Goal: Task Accomplishment & Management: Manage account settings

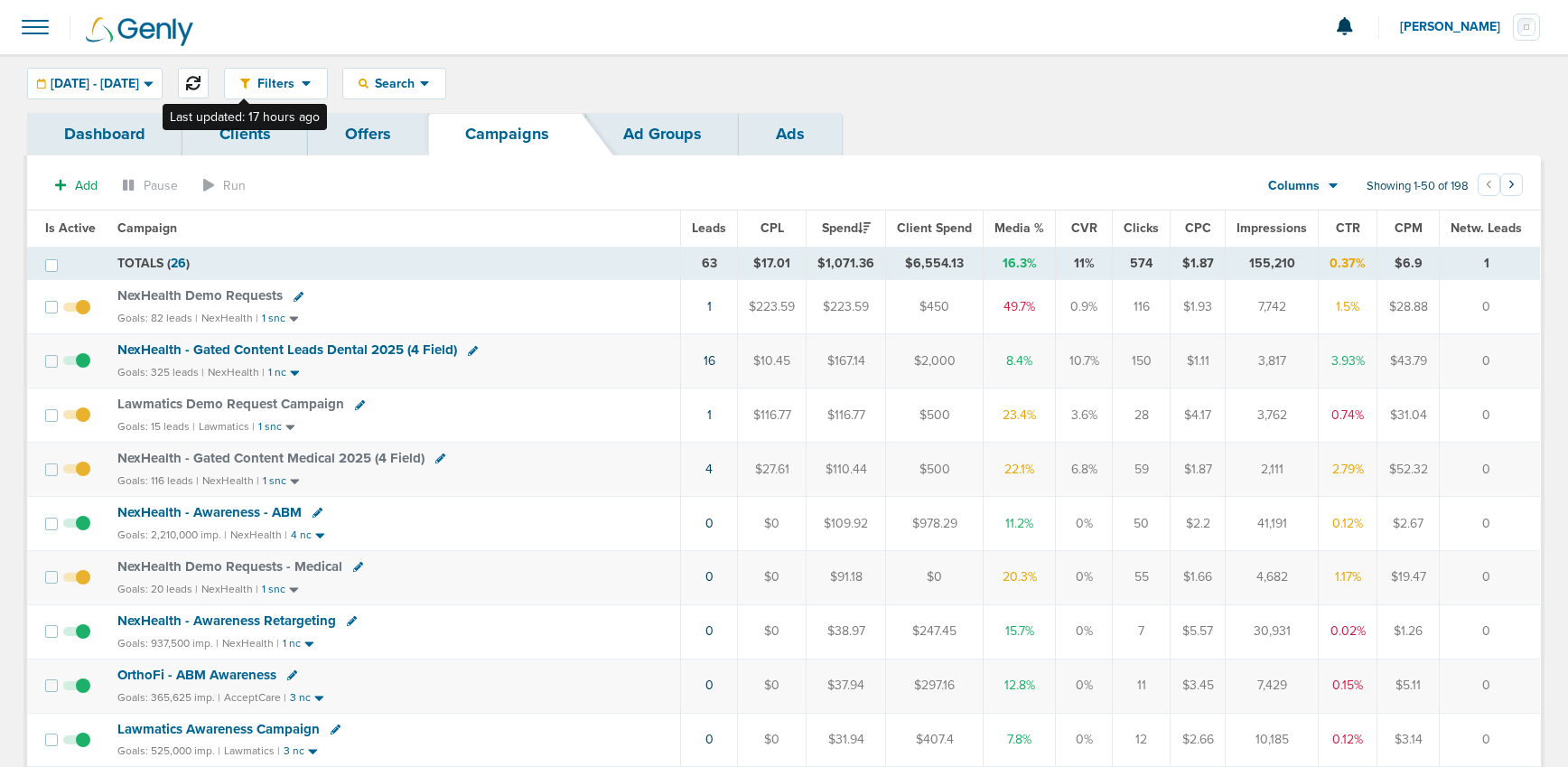
click at [209, 81] on button at bounding box center [193, 83] width 31 height 31
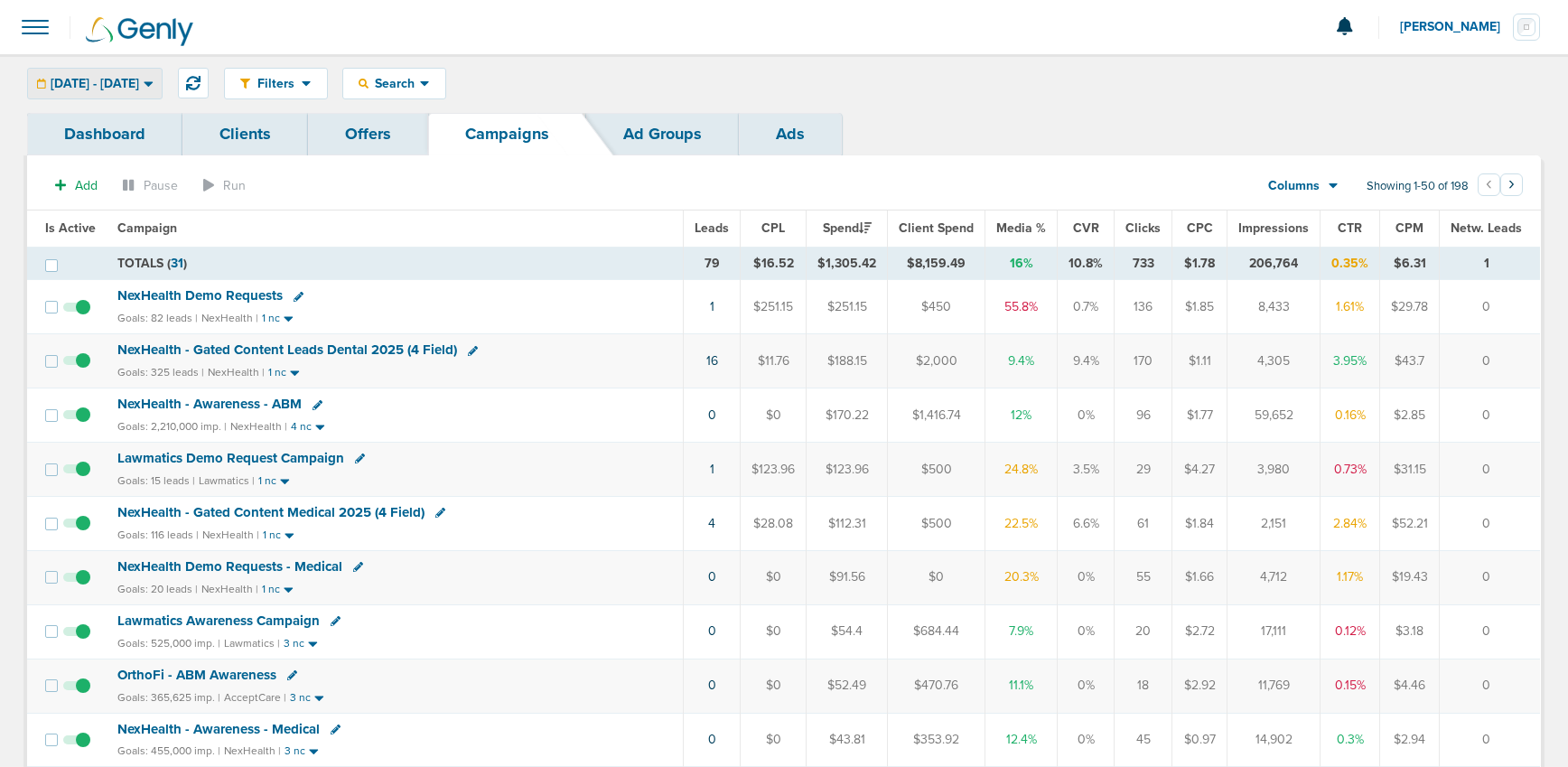
click at [134, 79] on span "[DATE] - [DATE]" at bounding box center [94, 84] width 88 height 13
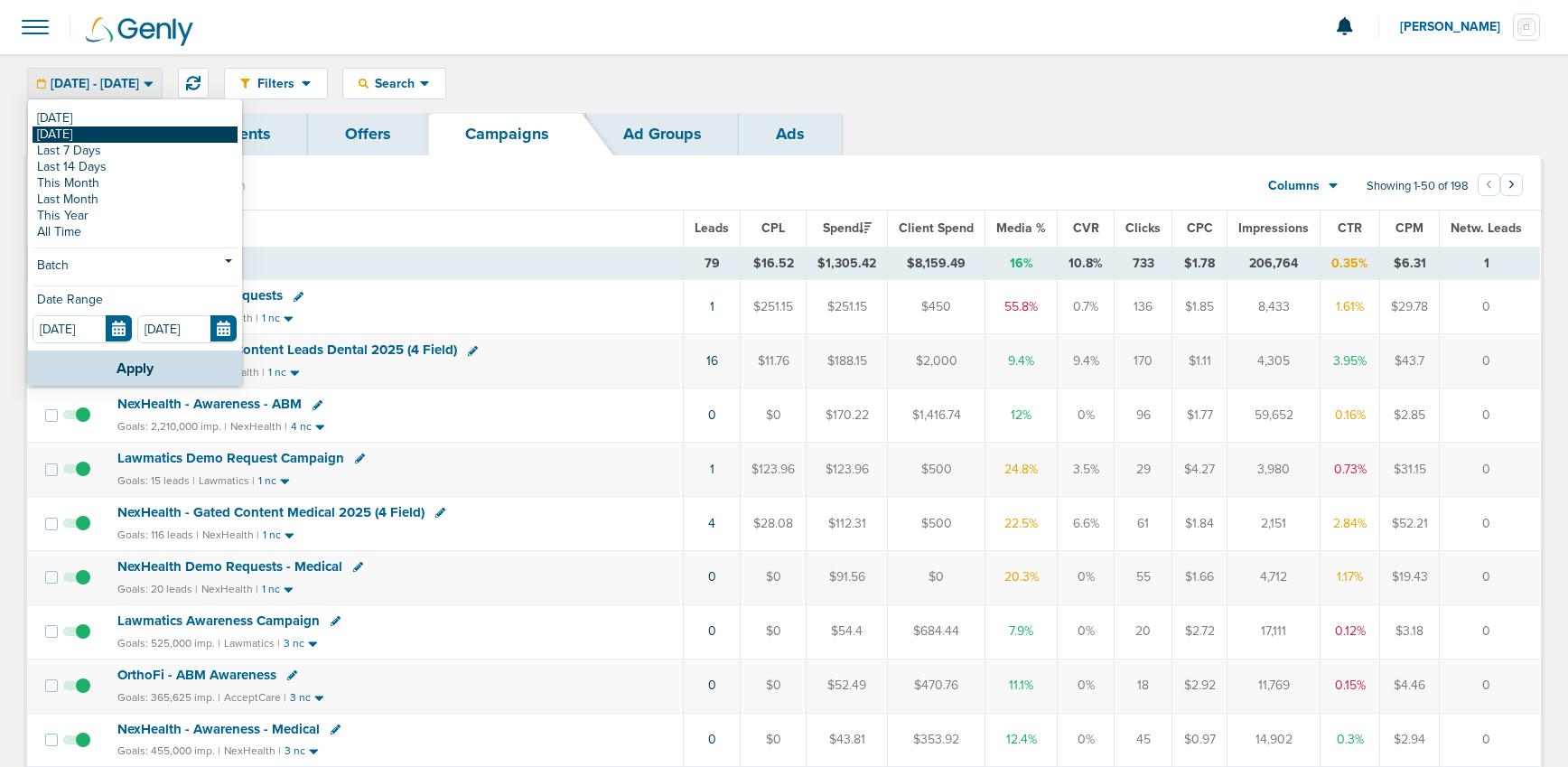
click at [101, 129] on link "[DATE]" at bounding box center [135, 134] width 205 height 16
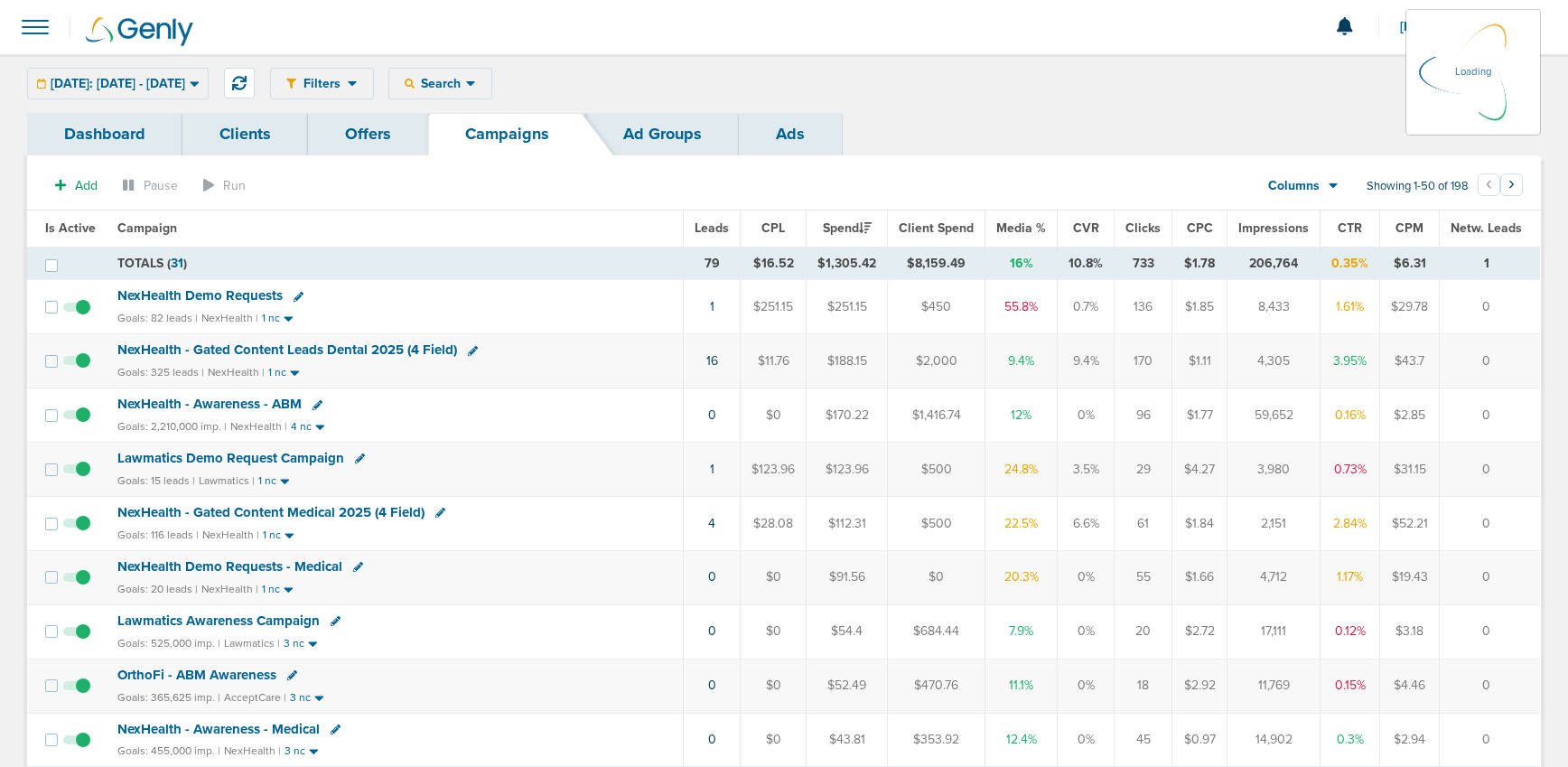
click at [116, 87] on div "[DATE]: [DATE] - [DATE] [DATE] [DATE] Last 7 Days Last 14 Days This Month Last …" at bounding box center [117, 84] width 182 height 32
click at [209, 84] on div "[DATE]: [DATE] - [DATE] [DATE] [DATE] Last 7 Days Last 14 Days This Month Last …" at bounding box center [117, 82] width 182 height 32
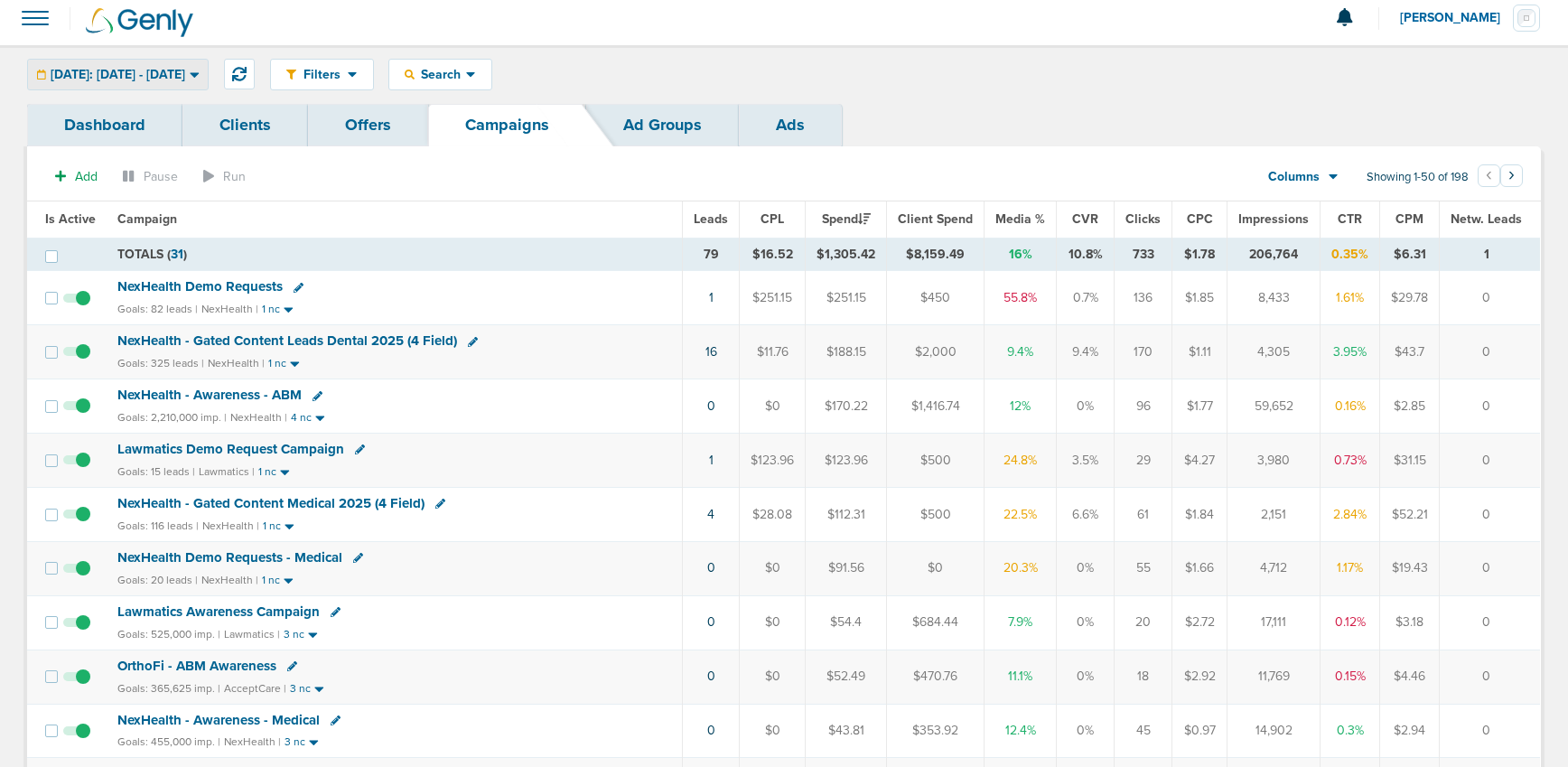
click at [185, 69] on span "[DATE]: [DATE] - [DATE]" at bounding box center [117, 75] width 134 height 13
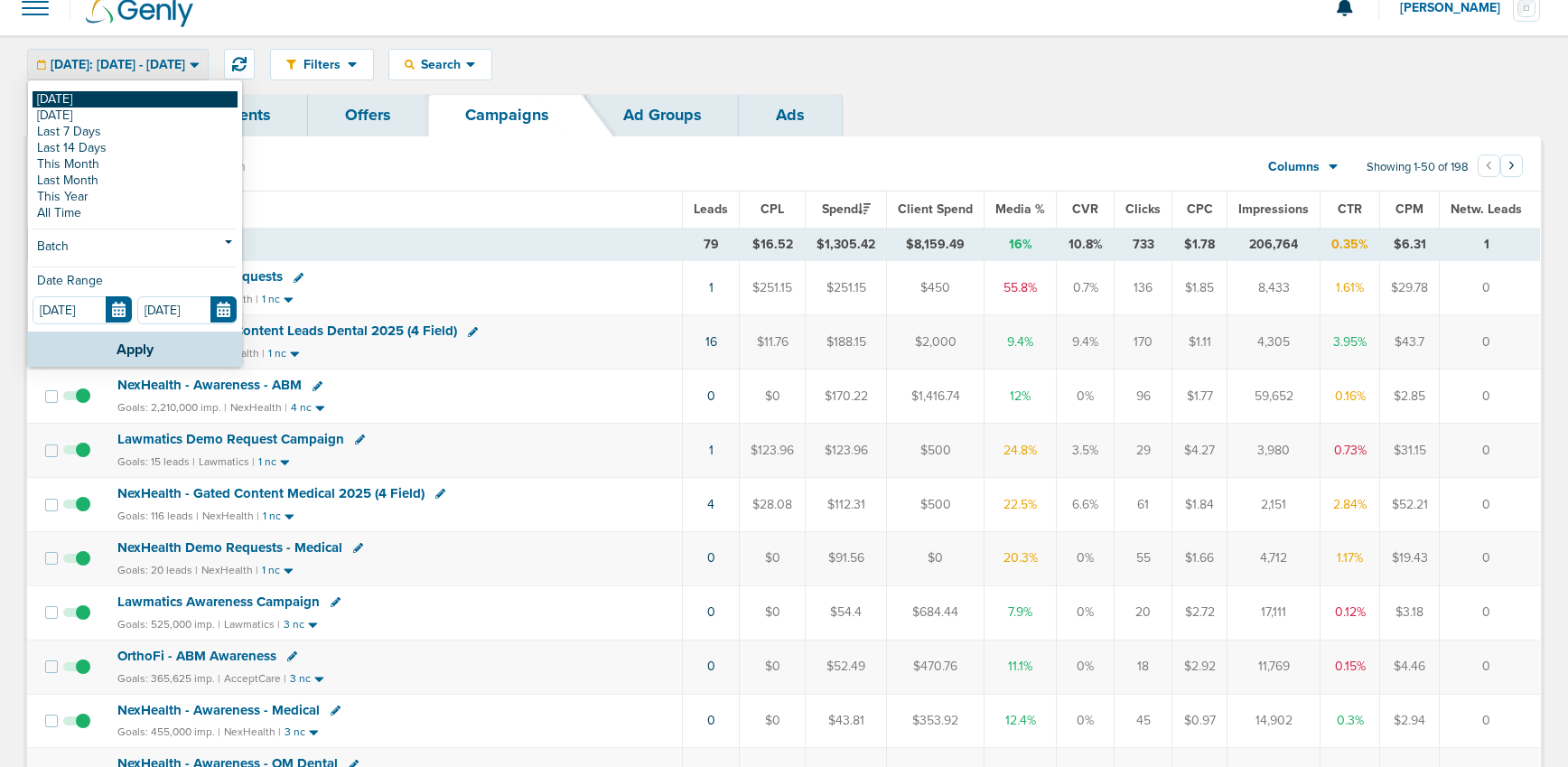
click at [139, 94] on link "[DATE]" at bounding box center [135, 99] width 205 height 16
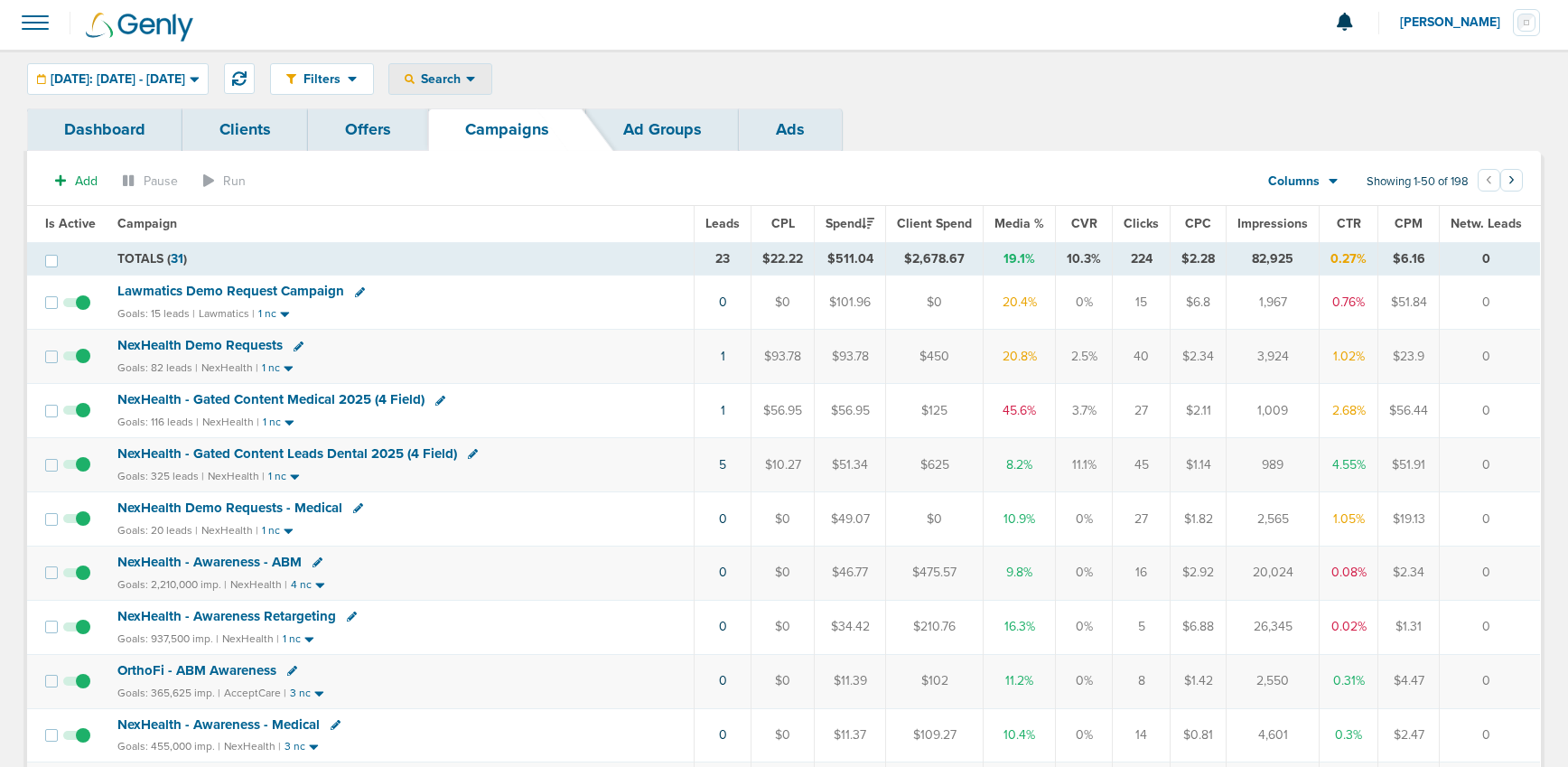
click at [466, 77] on span "Search" at bounding box center [440, 79] width 52 height 15
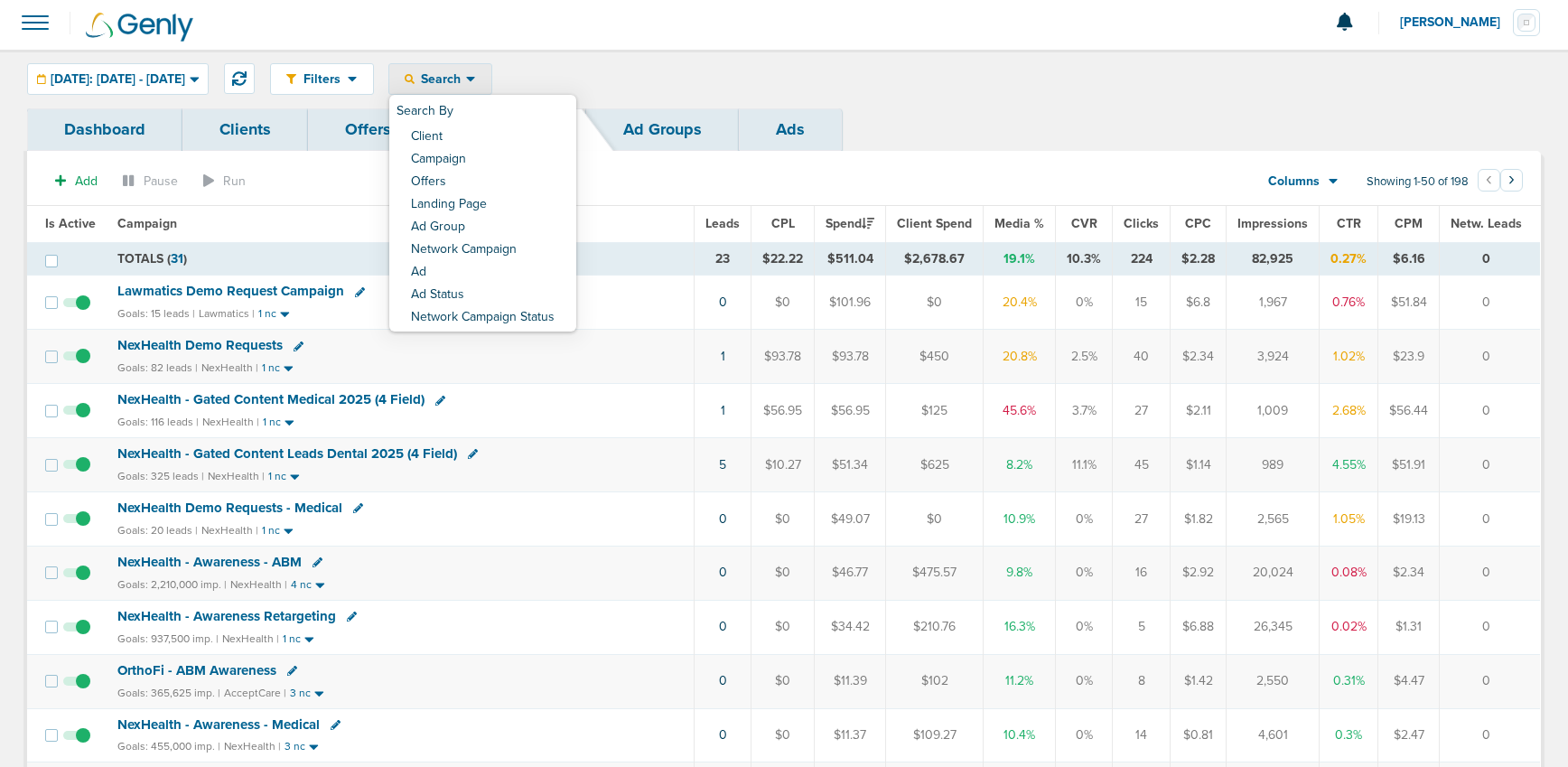
click at [1059, 85] on div "Filters Active Only Settings Status Active Inactive Objectives MQL SQL Traffic …" at bounding box center [906, 80] width 1271 height 32
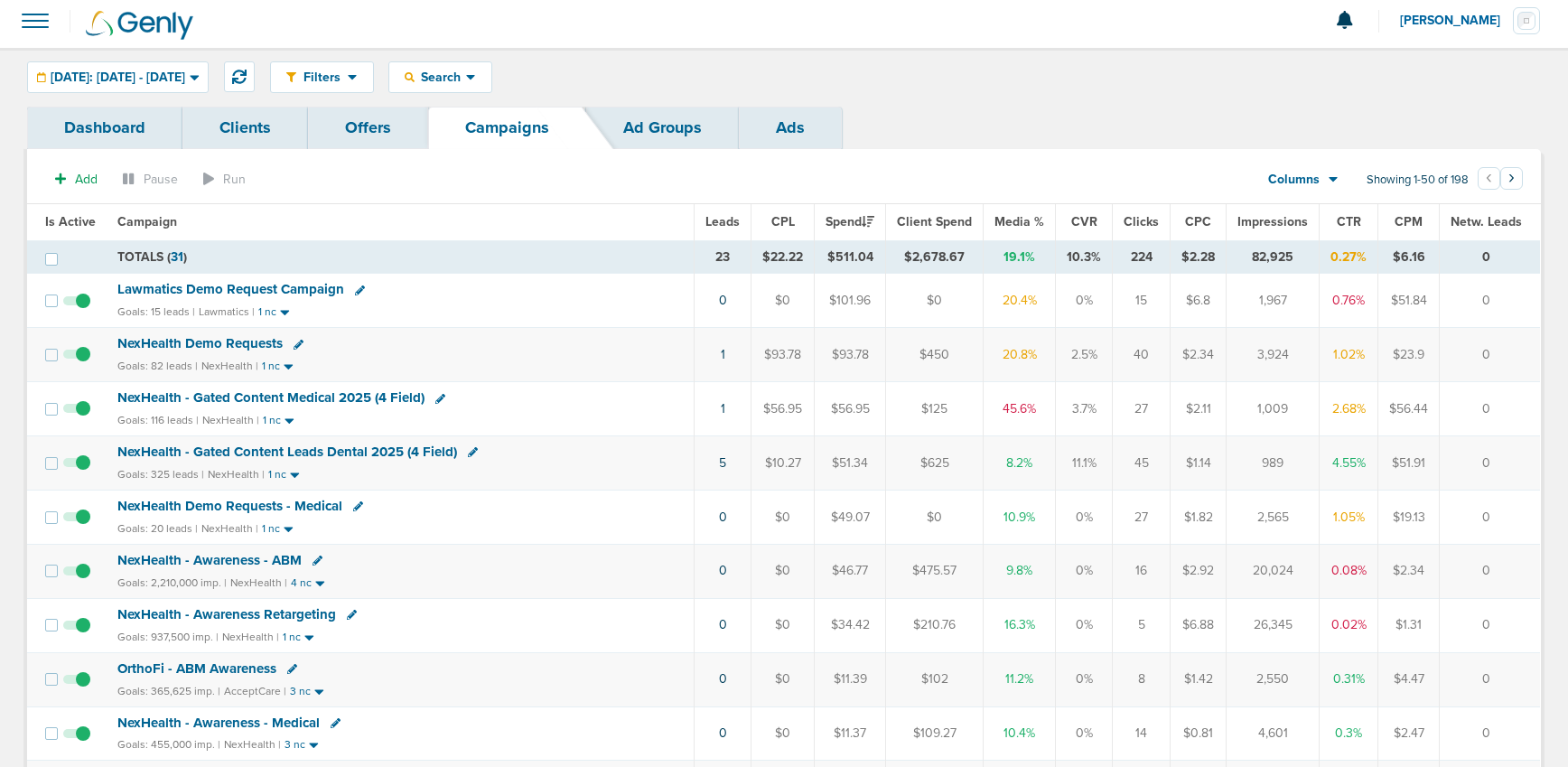
scroll to position [2, 0]
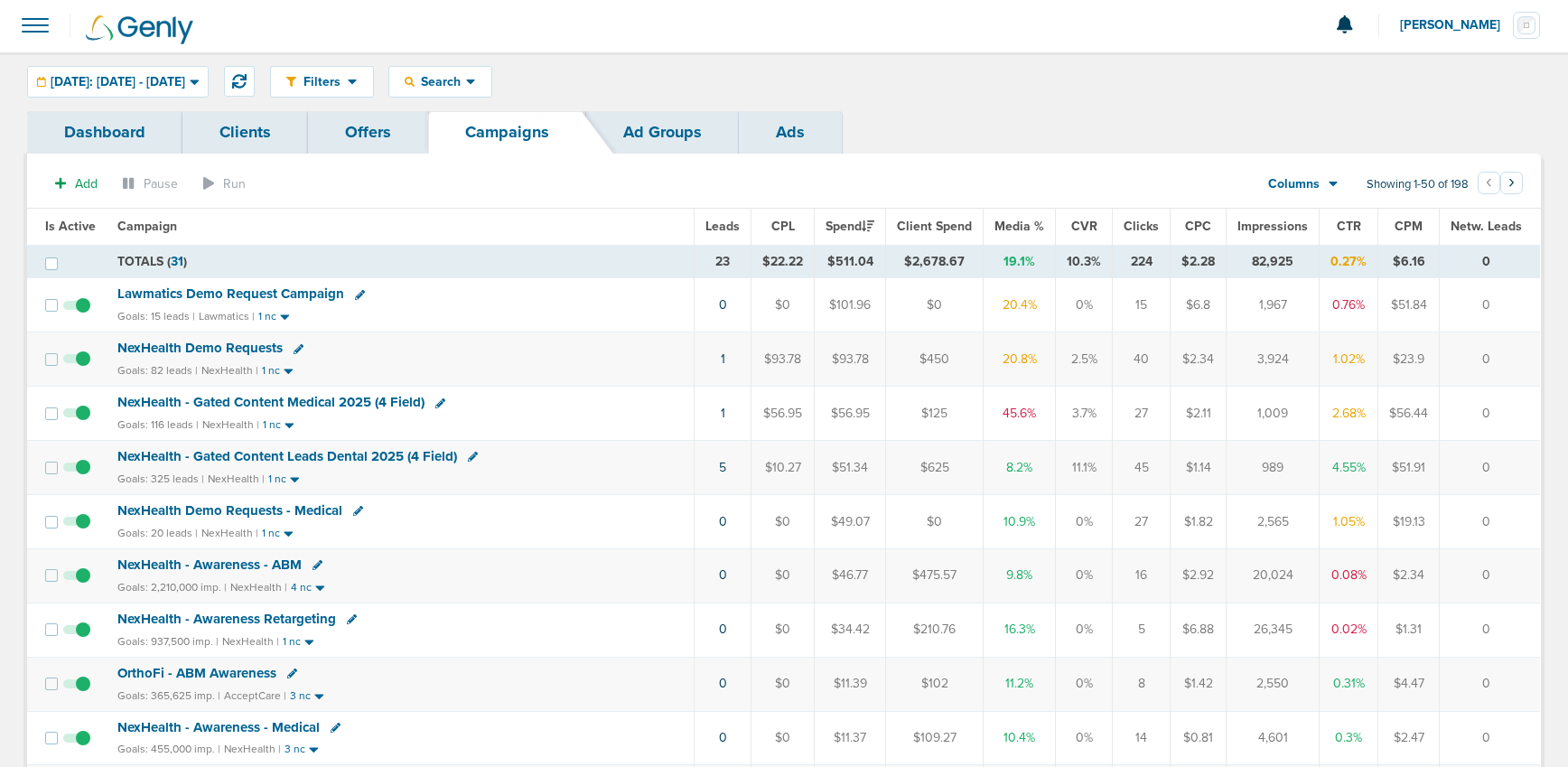
click at [1444, 25] on span "[PERSON_NAME]" at bounding box center [1457, 25] width 113 height 13
click at [1415, 82] on link "Sign Out" at bounding box center [1451, 76] width 181 height 23
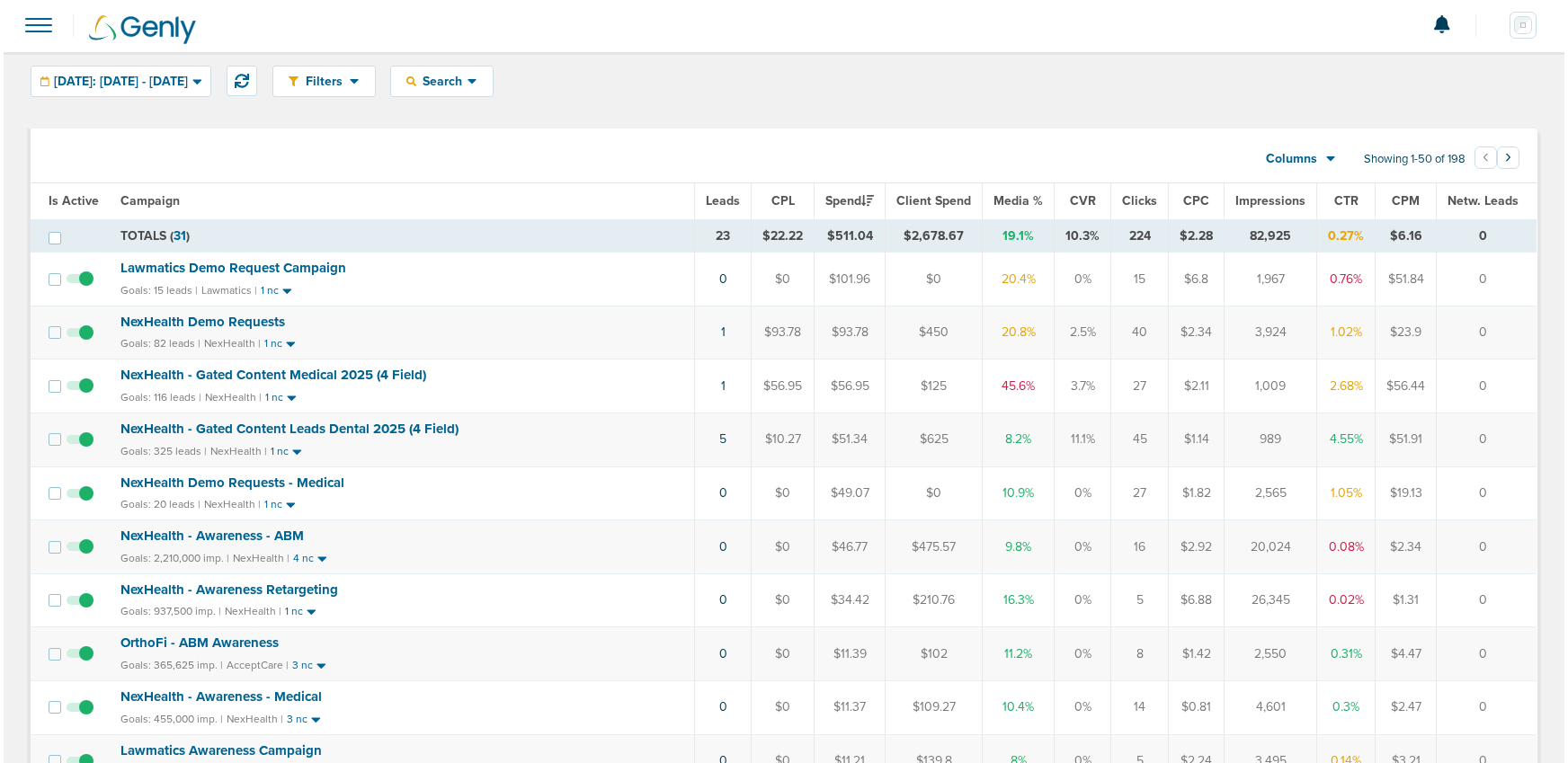
scroll to position [0, 0]
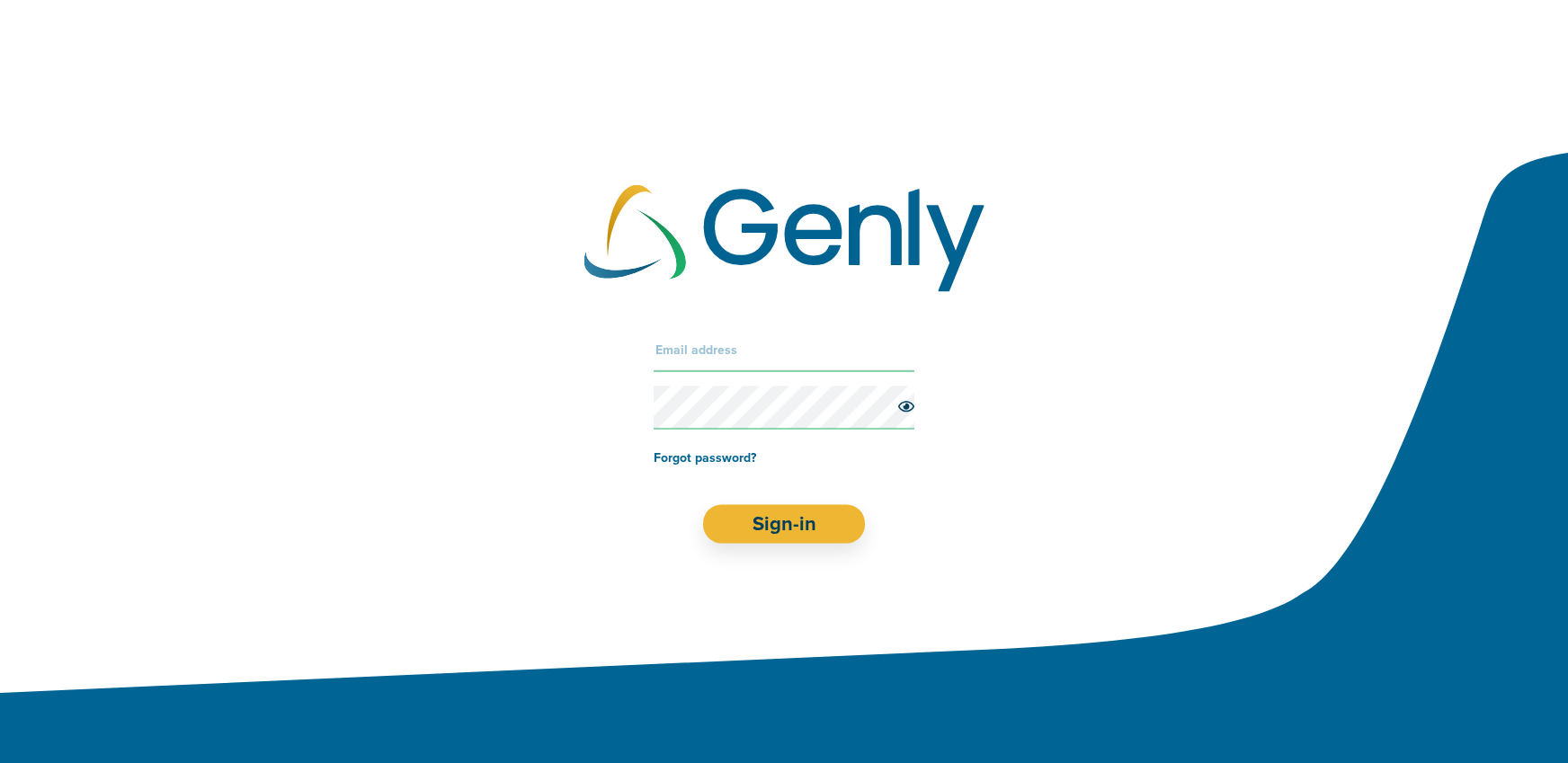
click at [708, 341] on input "text" at bounding box center [783, 349] width 260 height 44
type input "[EMAIL_ADDRESS][DOMAIN_NAME]"
click at [746, 518] on button "Sign-in" at bounding box center [784, 524] width 162 height 39
